Goal: Task Accomplishment & Management: Use online tool/utility

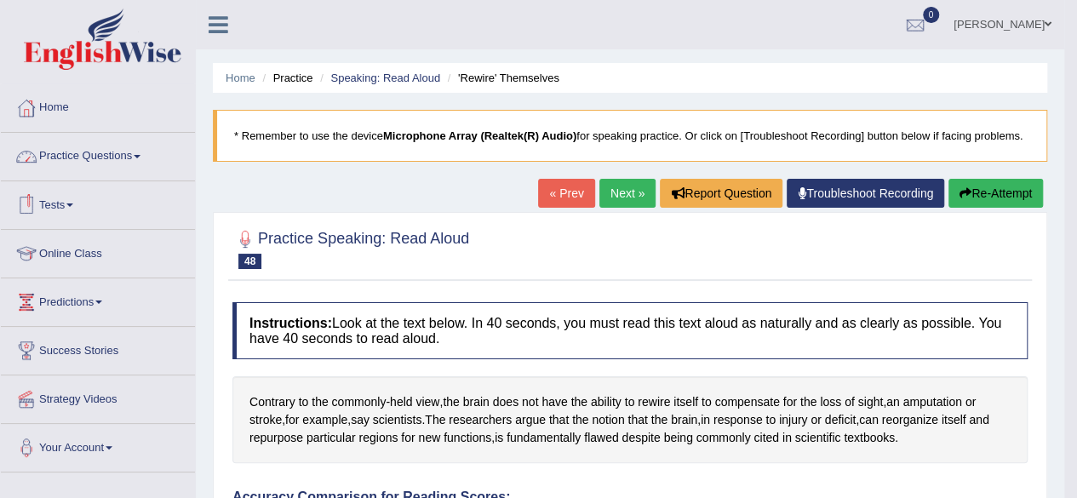
click at [76, 224] on li "Tests Take Practice Sectional Test Take Mock Test History" at bounding box center [98, 205] width 194 height 49
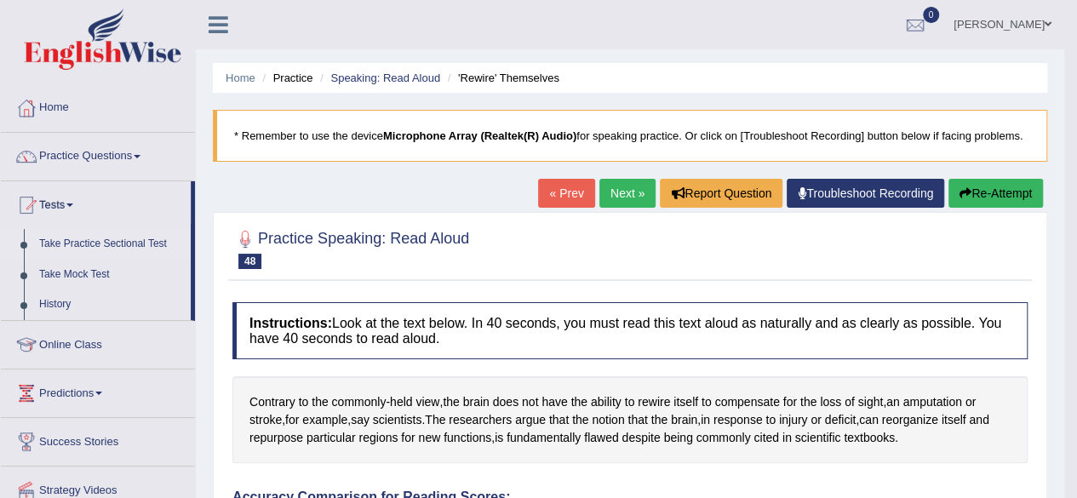
click at [95, 244] on link "Take Practice Sectional Test" at bounding box center [111, 244] width 159 height 31
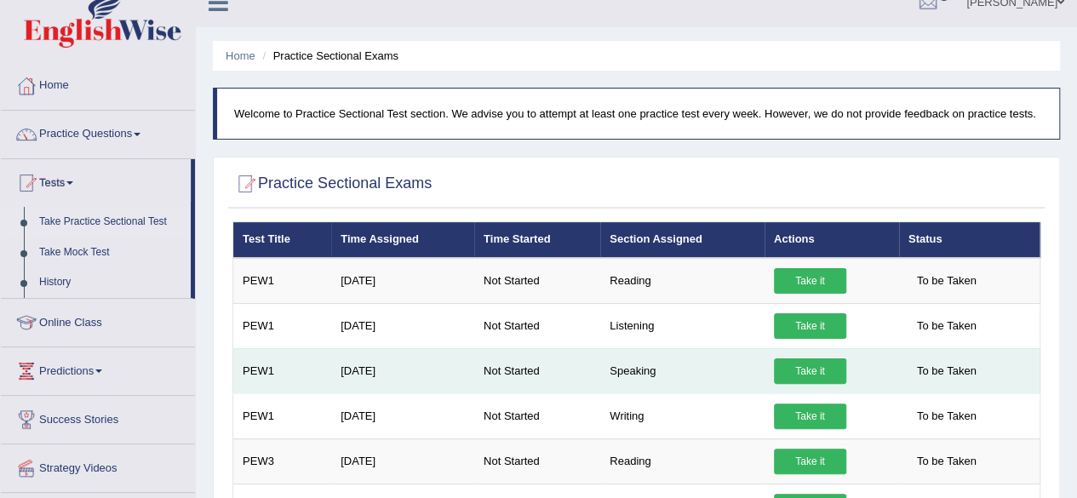
click at [805, 366] on link "Take it" at bounding box center [810, 371] width 72 height 26
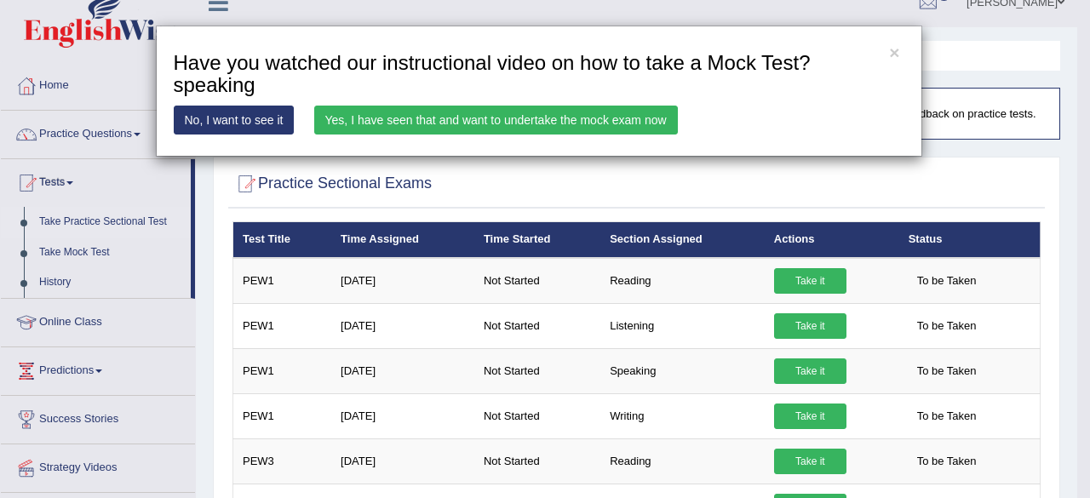
click at [535, 118] on link "Yes, I have seen that and want to undertake the mock exam now" at bounding box center [496, 120] width 364 height 29
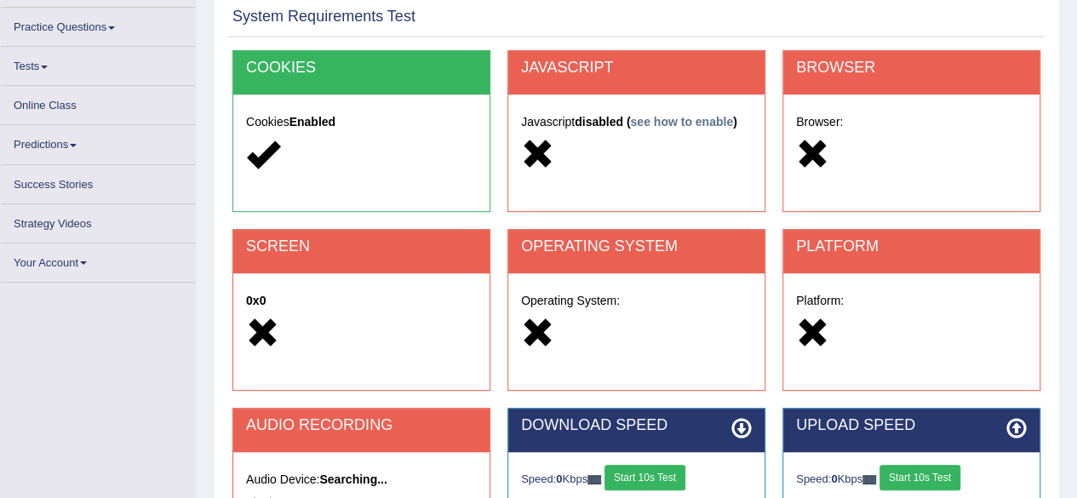
scroll to position [117, 0]
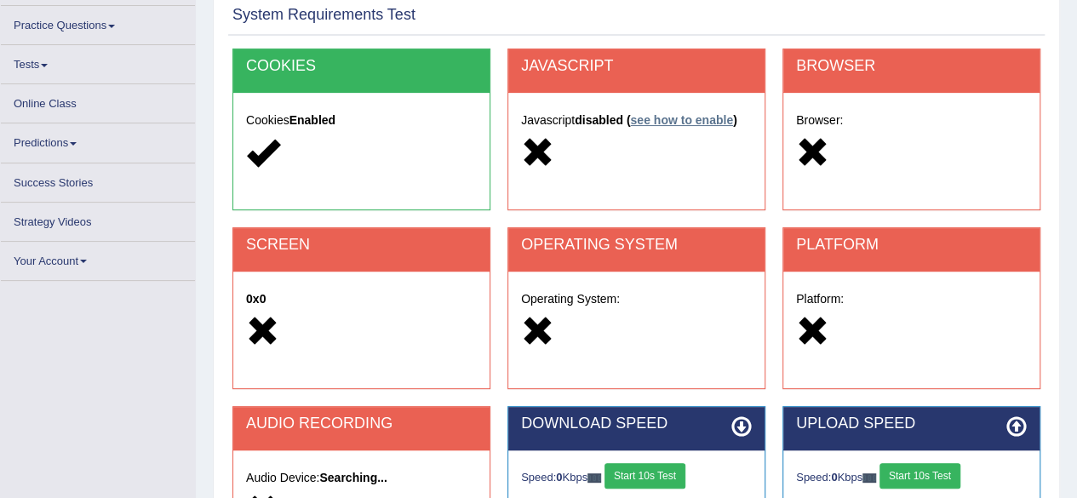
click at [698, 122] on link "see how to enable" at bounding box center [681, 120] width 103 height 14
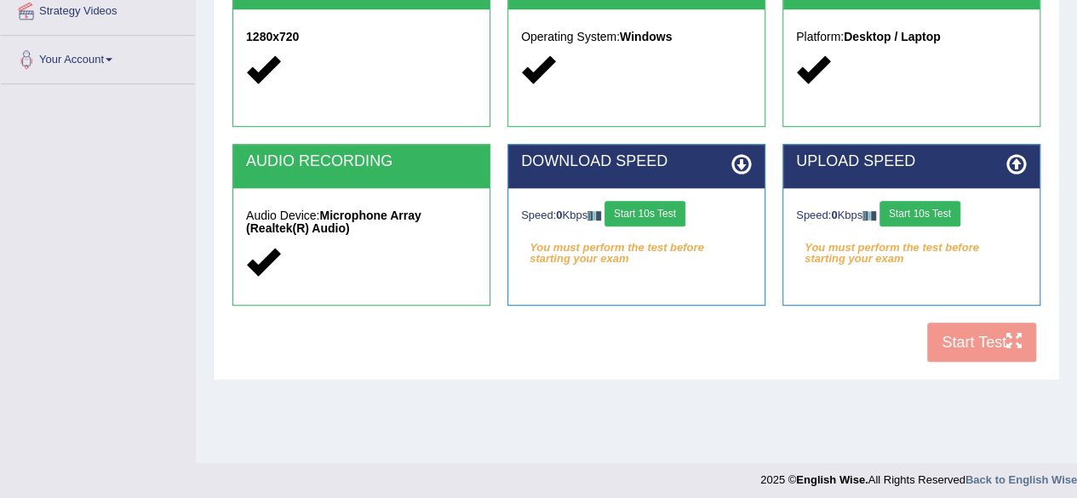
scroll to position [389, 0]
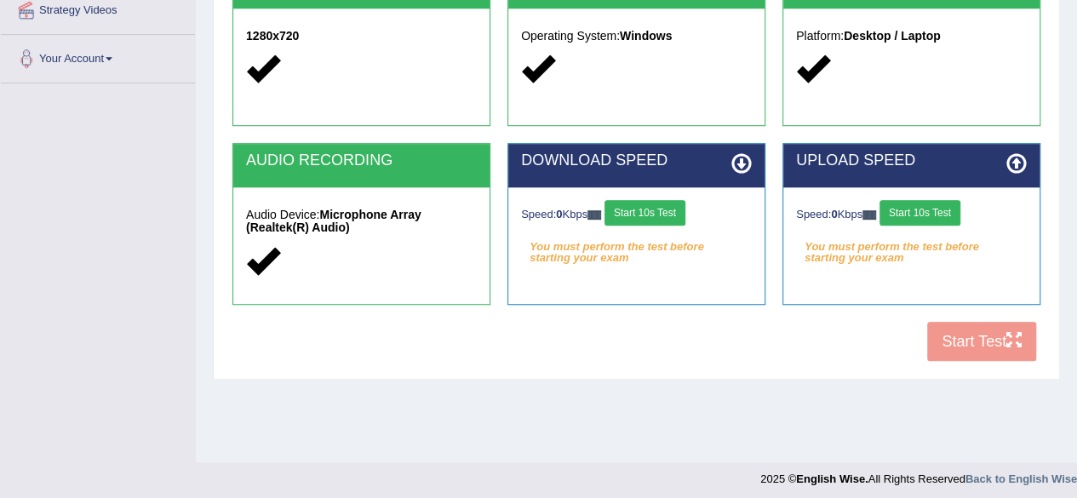
click at [664, 207] on button "Start 10s Test" at bounding box center [645, 213] width 81 height 26
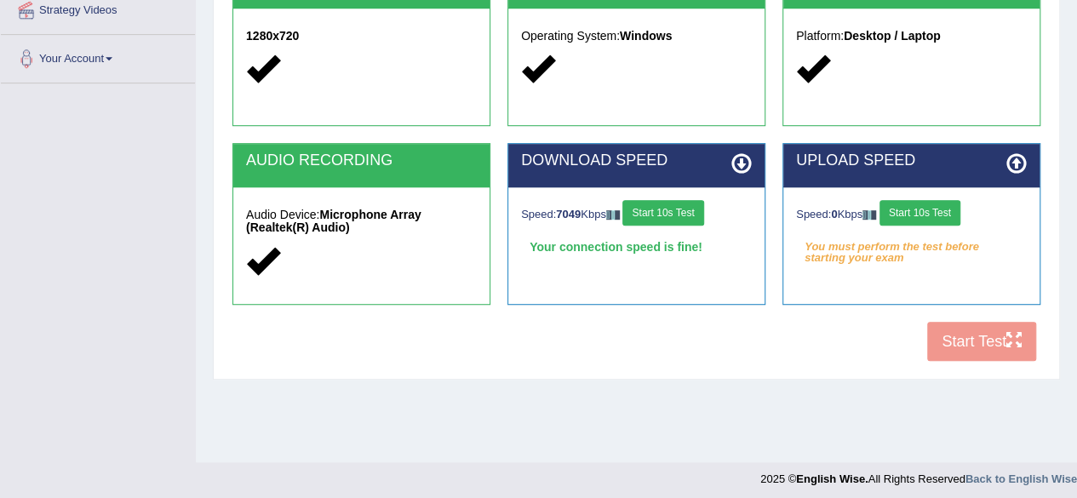
click at [685, 208] on button "Start 10s Test" at bounding box center [662, 213] width 81 height 26
click at [928, 213] on button "Start 10s Test" at bounding box center [920, 213] width 81 height 26
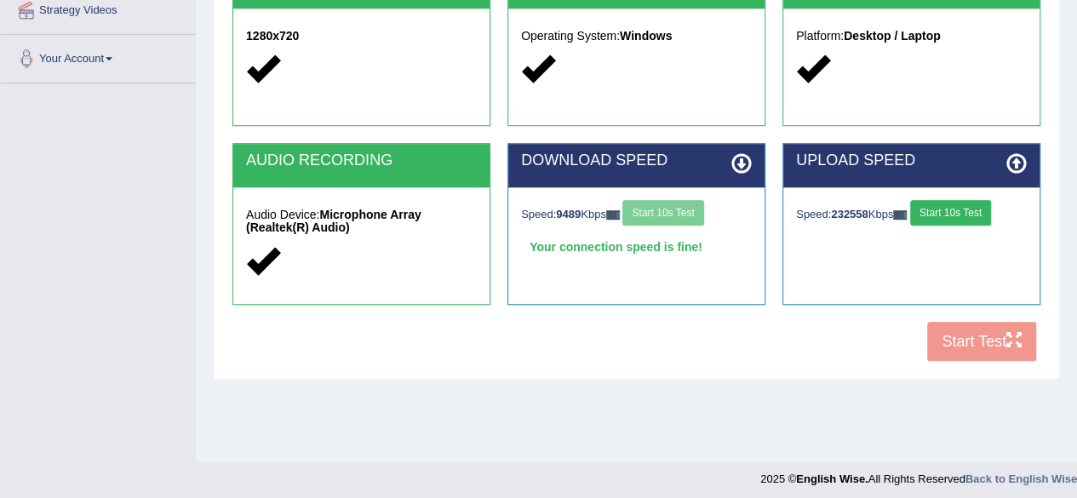
click at [948, 209] on button "Start 10s Test" at bounding box center [950, 213] width 81 height 26
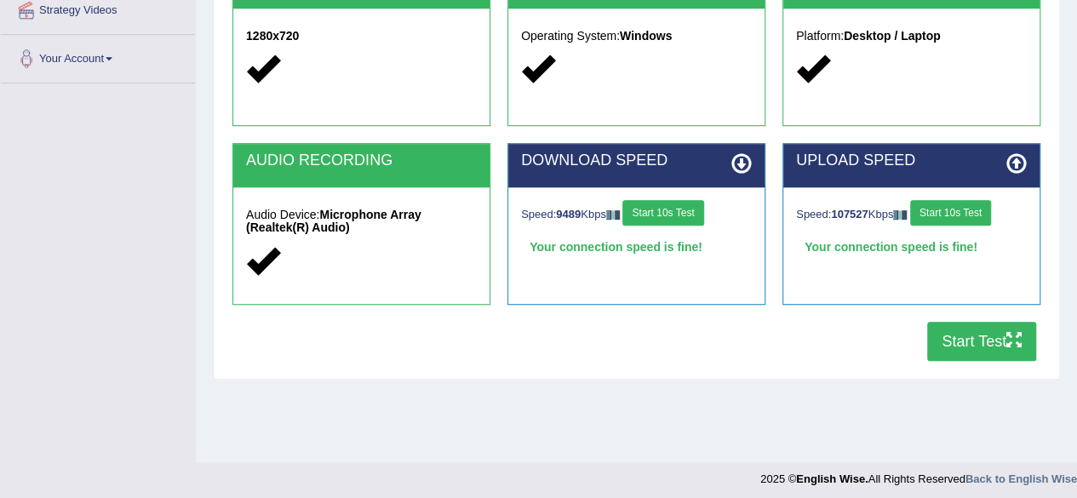
click at [971, 336] on button "Start Test" at bounding box center [981, 341] width 109 height 39
